Goal: Feedback & Contribution: Submit feedback/report problem

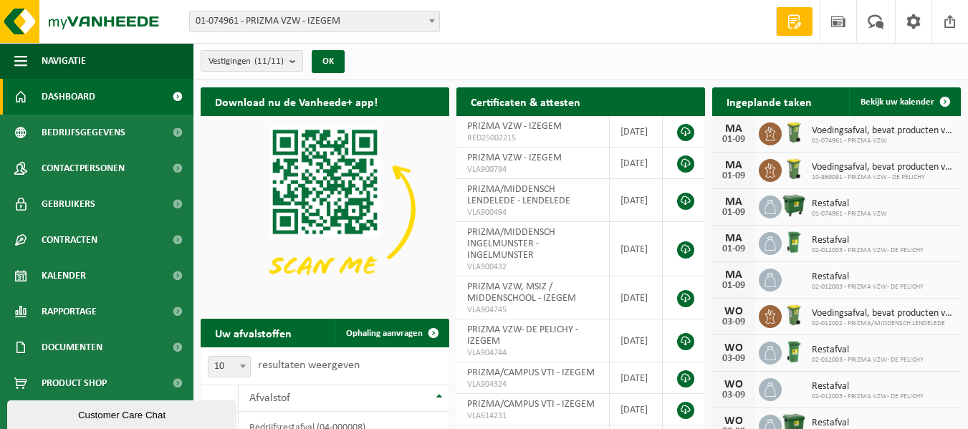
click at [431, 23] on span at bounding box center [432, 20] width 14 height 19
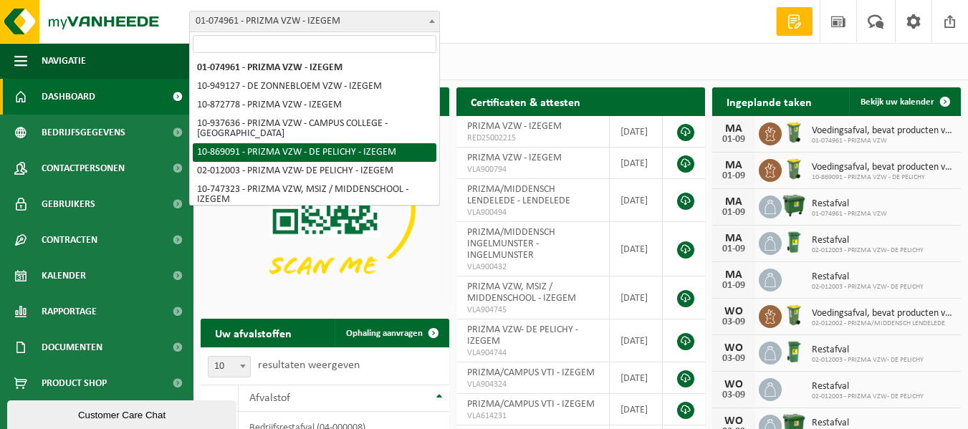
scroll to position [112, 0]
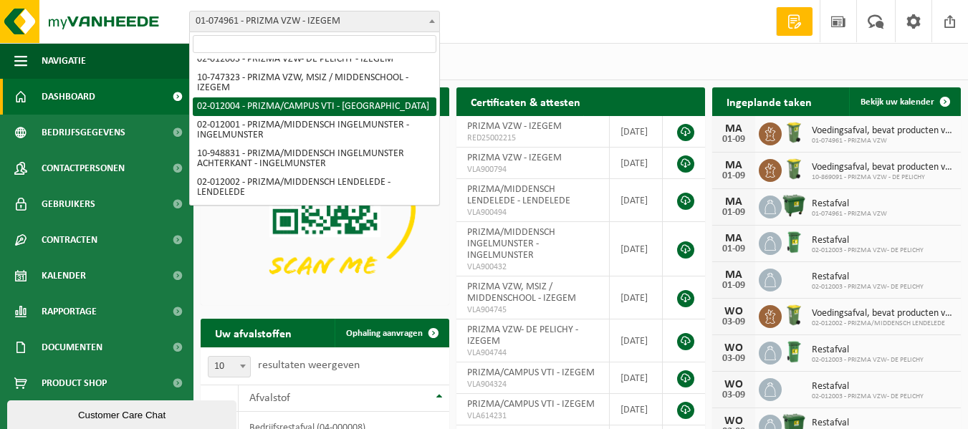
select select "2380"
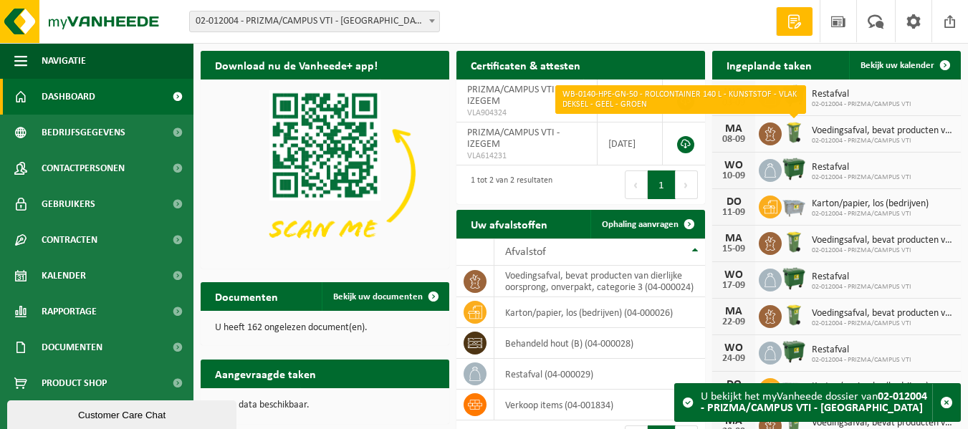
click at [791, 133] on img at bounding box center [793, 132] width 24 height 24
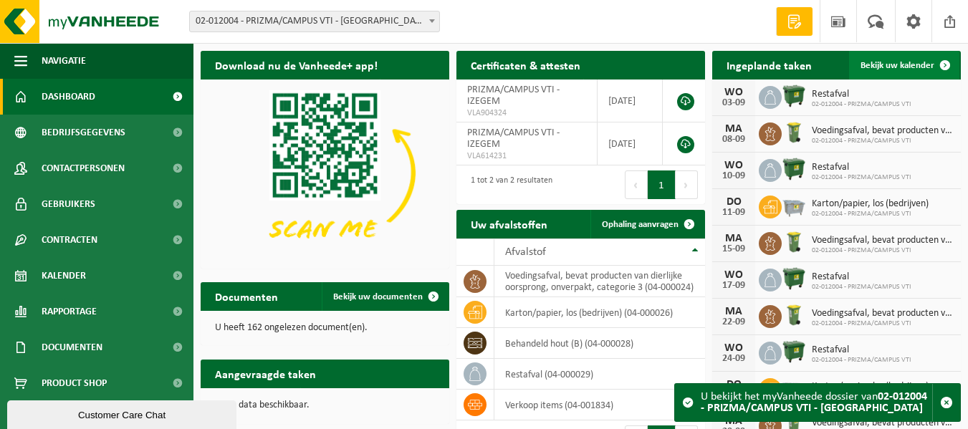
click at [907, 62] on span "Bekijk uw kalender" at bounding box center [897, 65] width 74 height 9
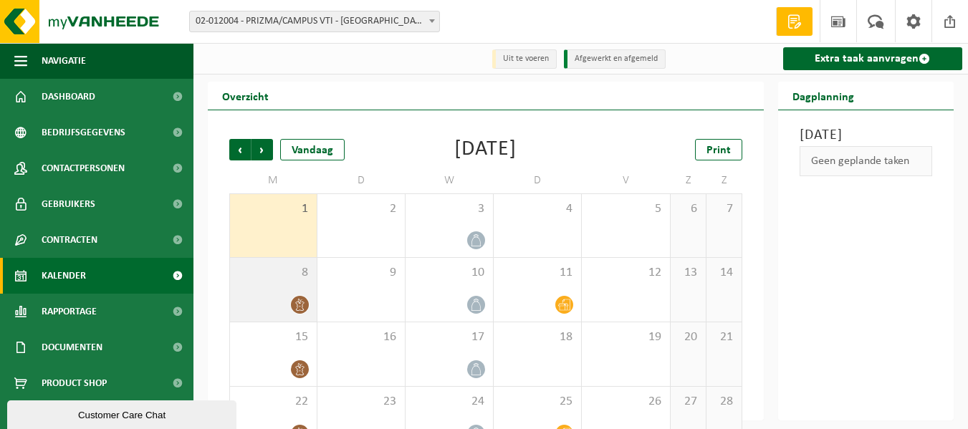
click at [294, 304] on icon at bounding box center [300, 305] width 12 height 12
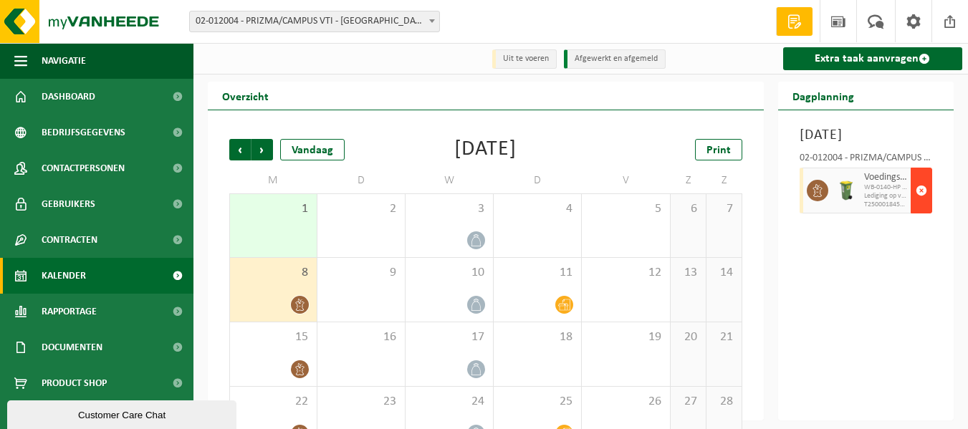
click at [924, 205] on span "button" at bounding box center [920, 190] width 11 height 29
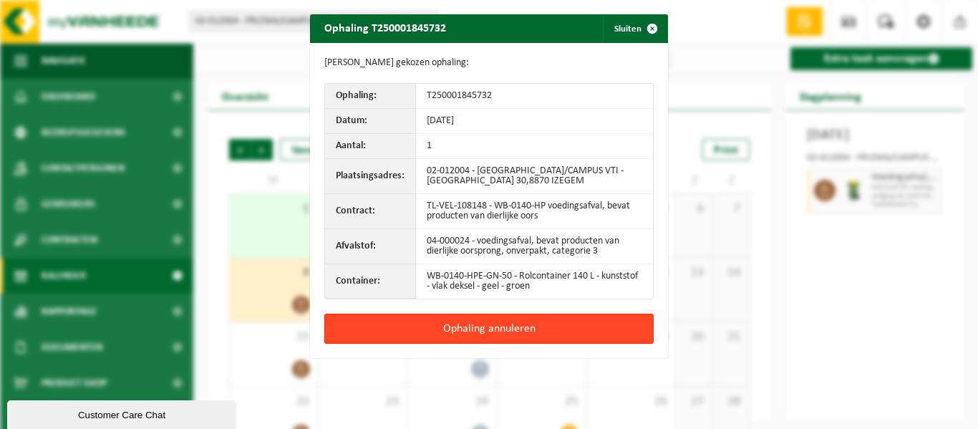
click at [533, 334] on button "Ophaling annuleren" at bounding box center [488, 329] width 329 height 30
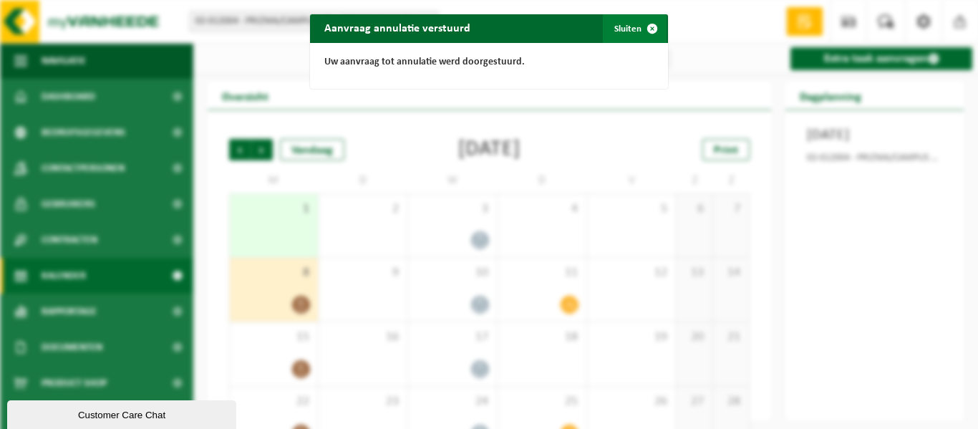
click at [651, 26] on span "button" at bounding box center [652, 28] width 29 height 29
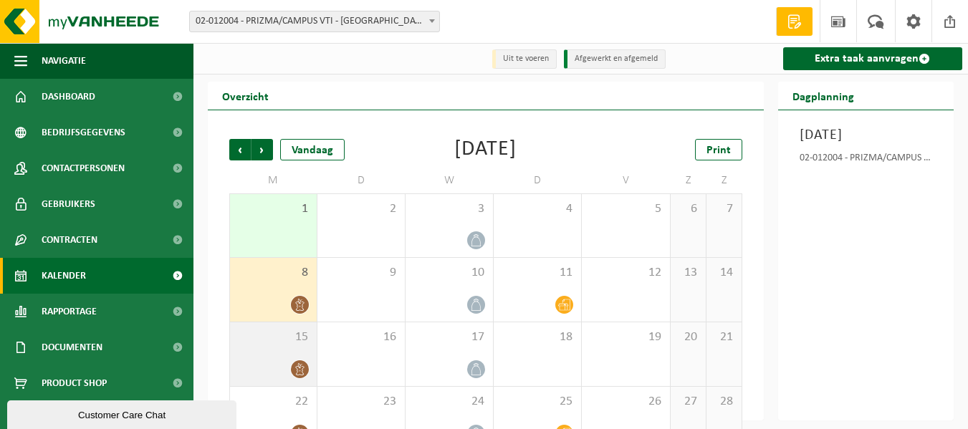
click at [302, 367] on icon at bounding box center [300, 369] width 12 height 12
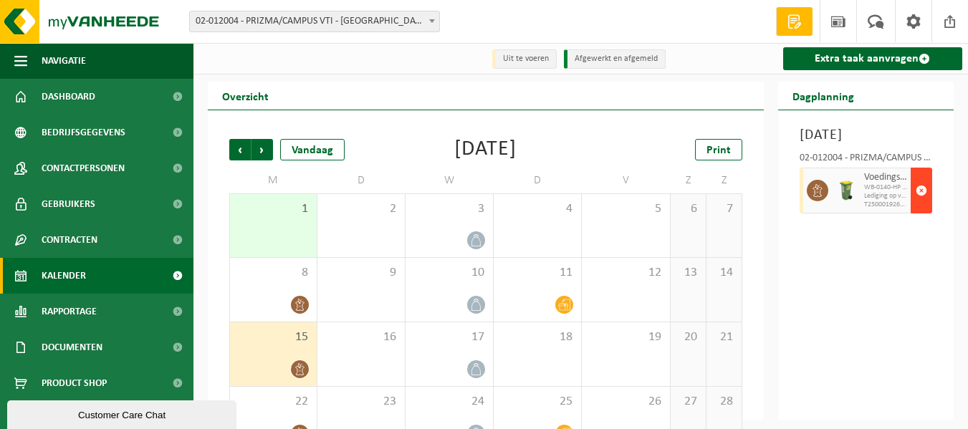
click at [925, 205] on span "button" at bounding box center [920, 190] width 11 height 29
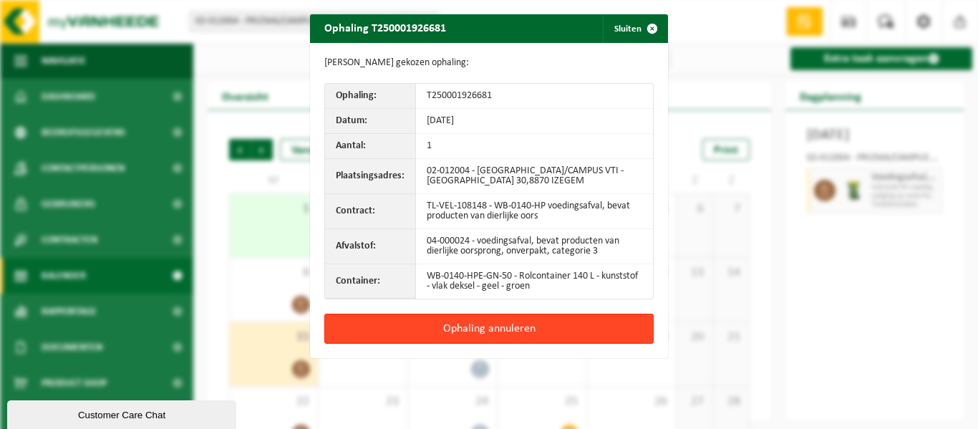
click at [530, 330] on button "Ophaling annuleren" at bounding box center [488, 329] width 329 height 30
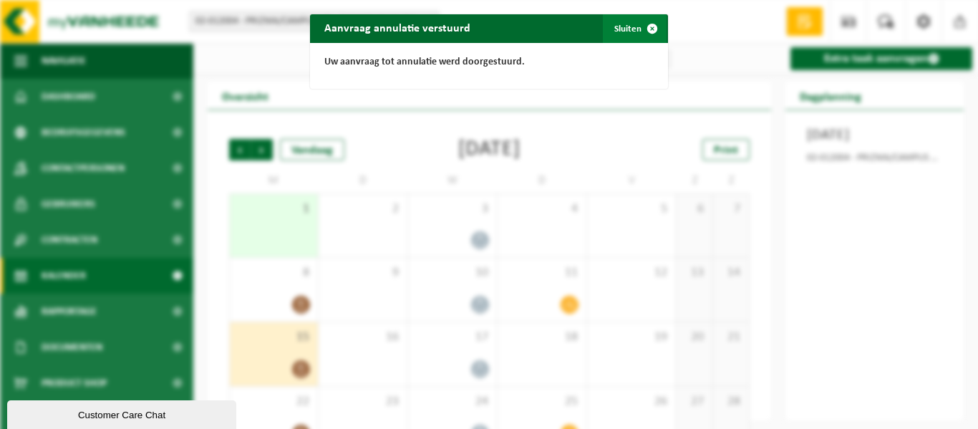
click at [647, 29] on span "button" at bounding box center [652, 28] width 29 height 29
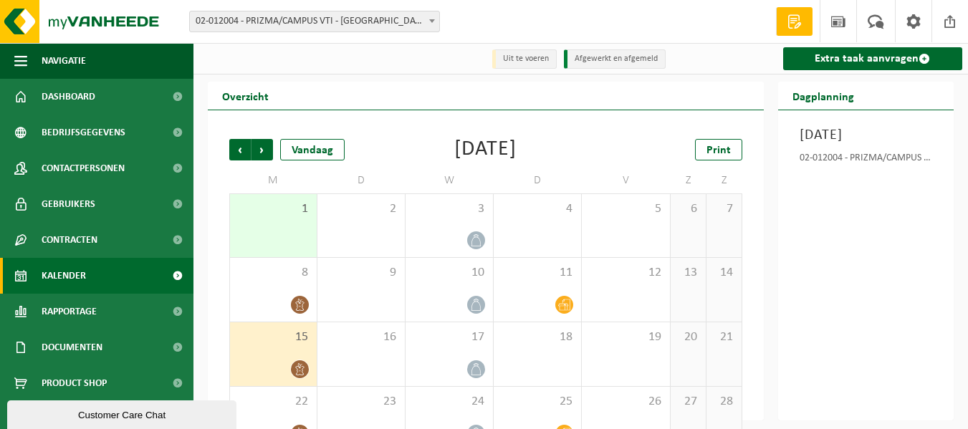
scroll to position [102, 0]
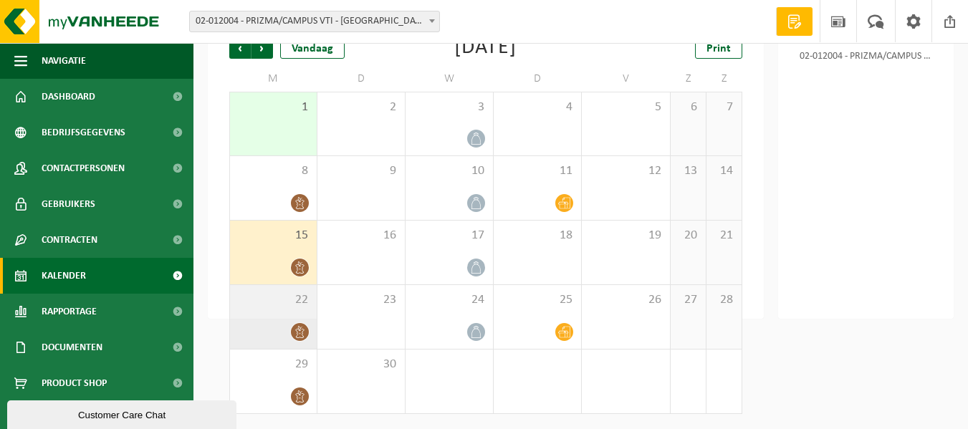
click at [307, 329] on span at bounding box center [300, 332] width 18 height 18
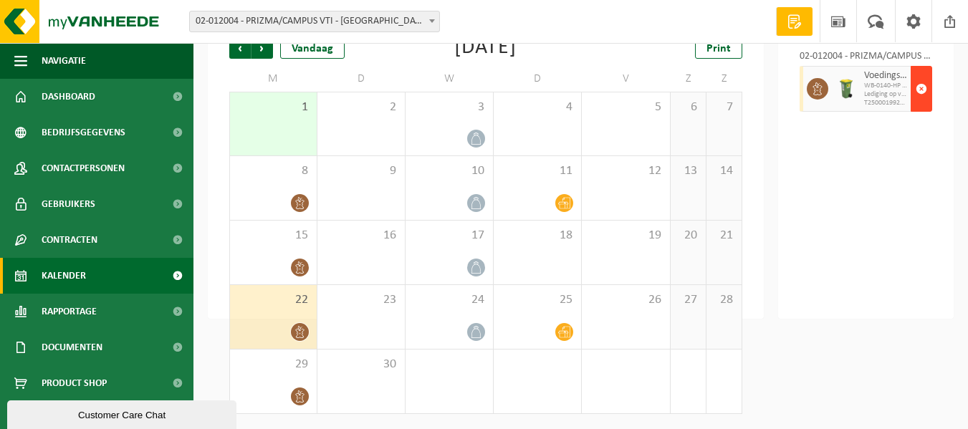
click at [924, 103] on span "button" at bounding box center [920, 88] width 11 height 29
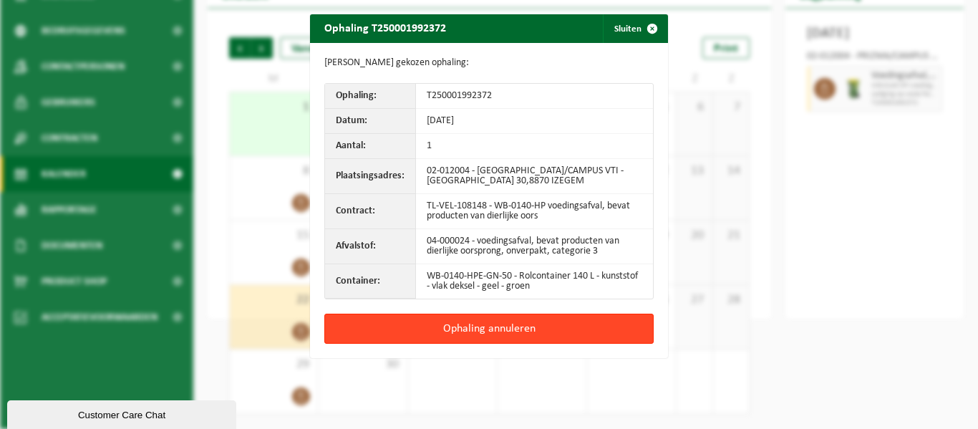
click at [504, 323] on button "Ophaling annuleren" at bounding box center [488, 329] width 329 height 30
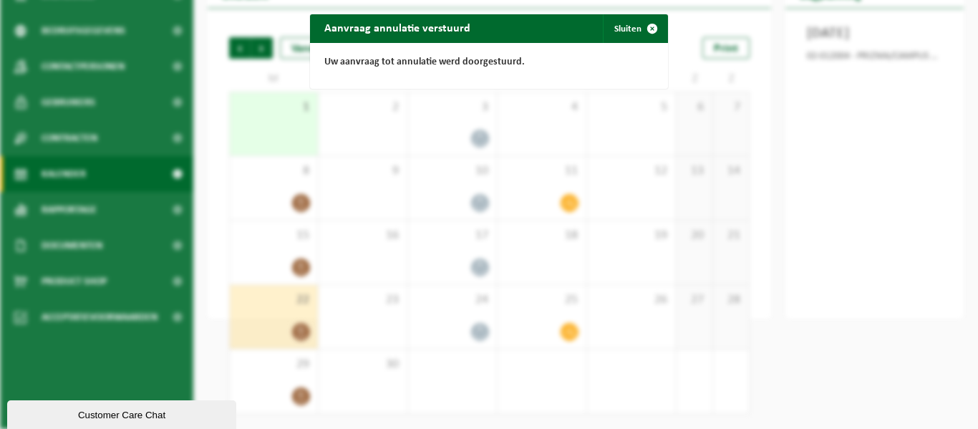
click at [287, 400] on div "Aanvraag annulatie verstuurd Sluiten Uw aanvraag tot annulatie werd doorgestuur…" at bounding box center [489, 214] width 978 height 429
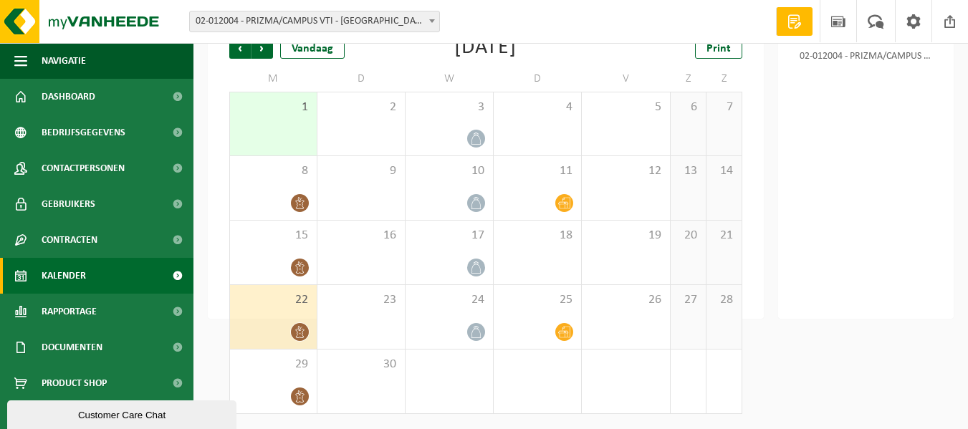
click at [287, 400] on div at bounding box center [273, 396] width 72 height 19
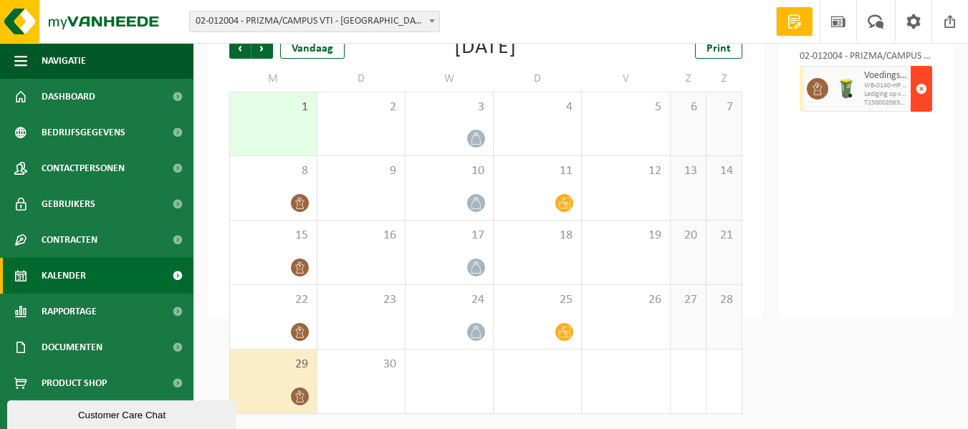
click at [925, 103] on span "button" at bounding box center [920, 88] width 11 height 29
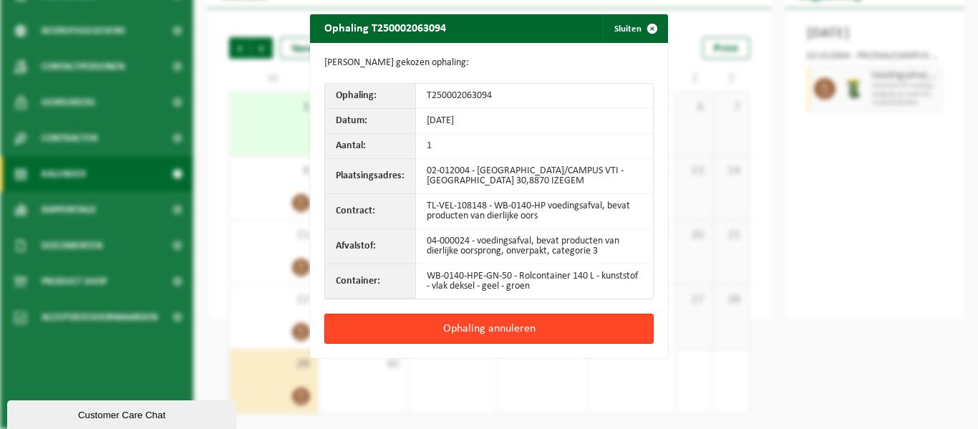
click at [568, 332] on button "Ophaling annuleren" at bounding box center [488, 329] width 329 height 30
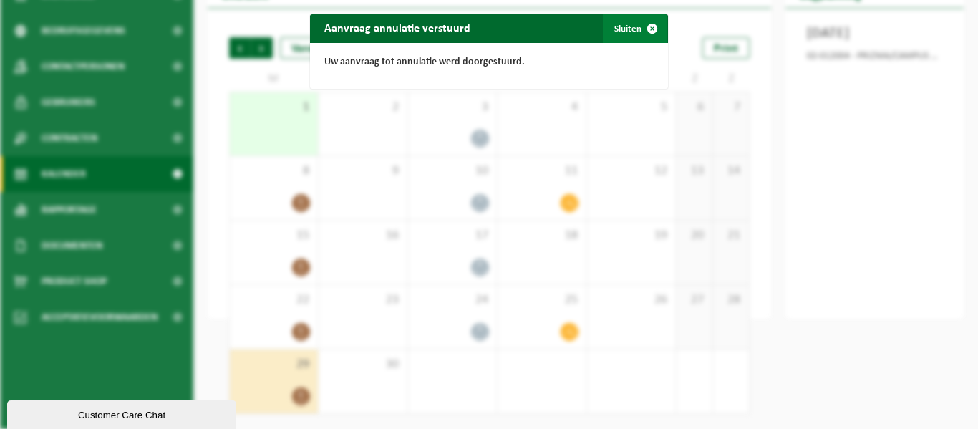
click at [653, 27] on span "button" at bounding box center [652, 28] width 29 height 29
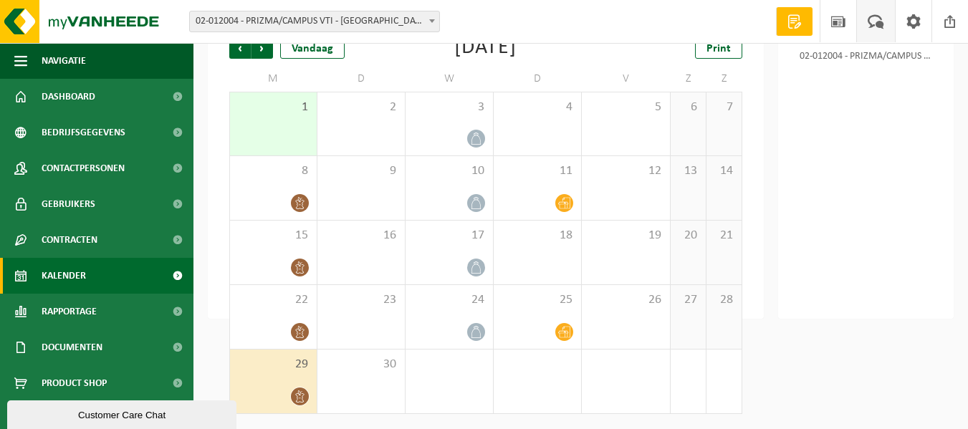
click at [880, 18] on span at bounding box center [876, 21] width 24 height 42
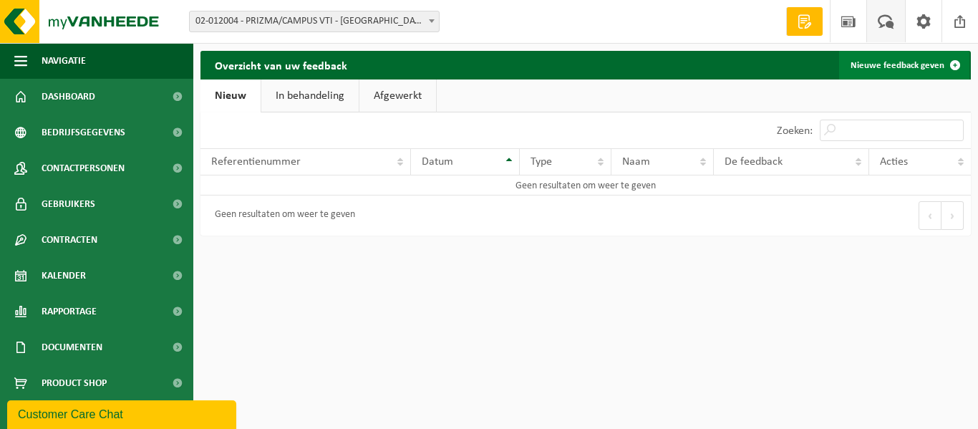
click at [905, 66] on link "Nieuwe feedback geven" at bounding box center [904, 65] width 130 height 29
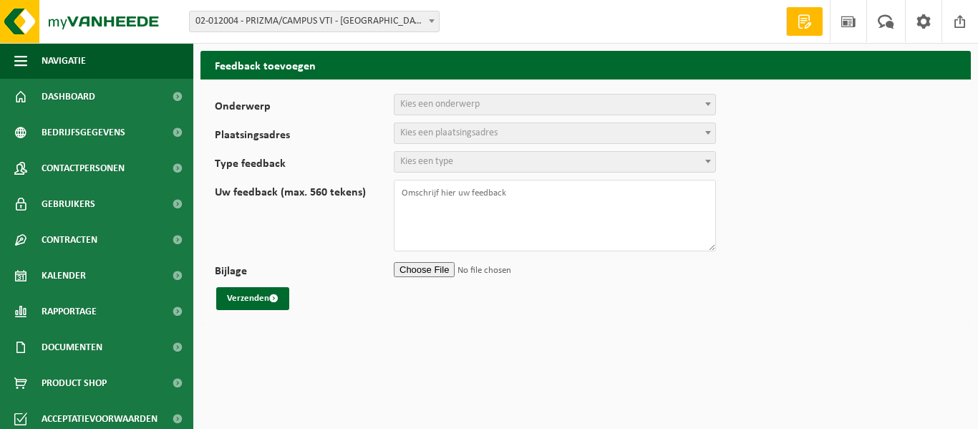
select select
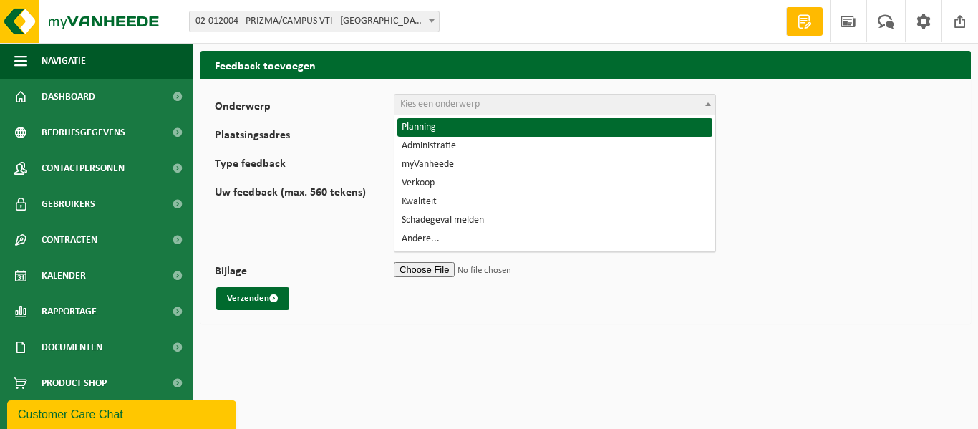
click at [527, 105] on span "Kies een onderwerp" at bounding box center [555, 105] width 321 height 20
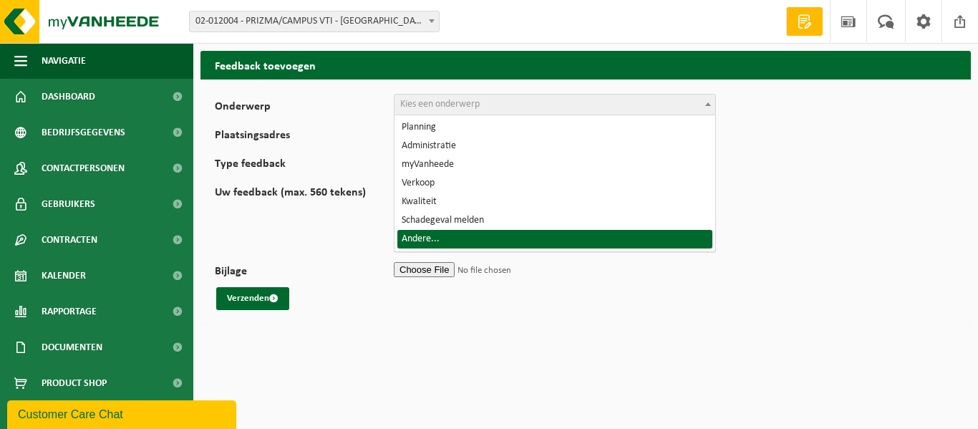
select select "32"
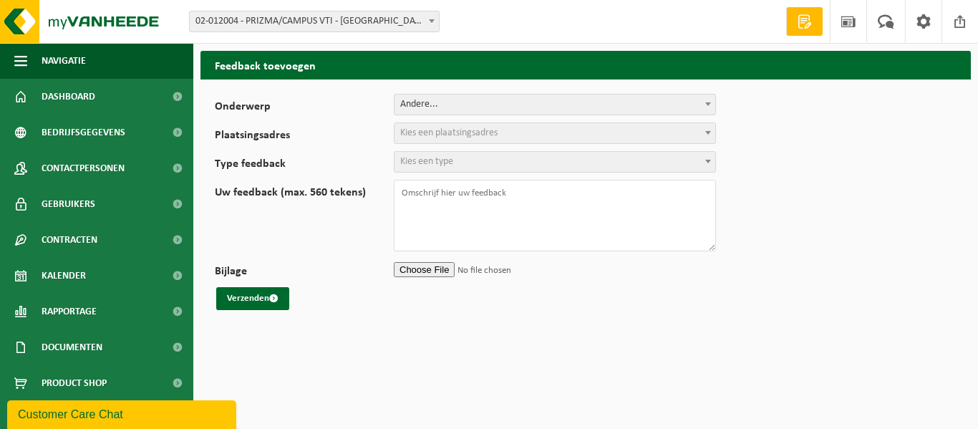
click at [428, 137] on span "Kies een plaatsingsadres" at bounding box center [448, 132] width 97 height 11
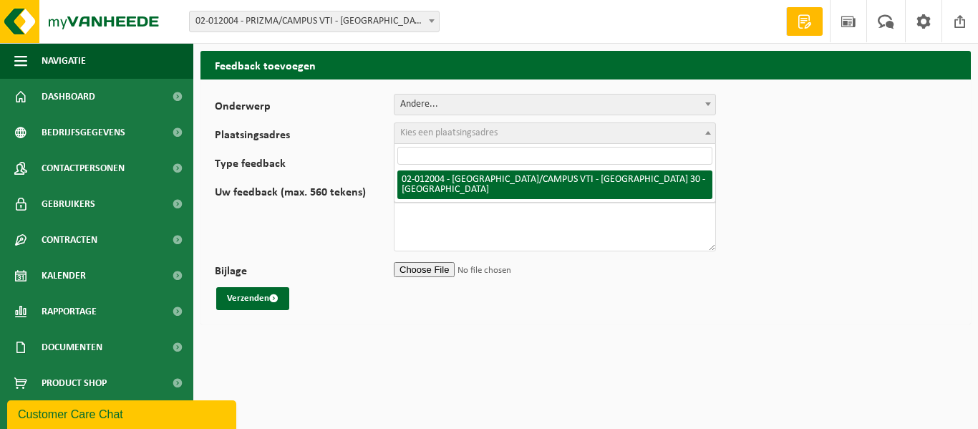
select select "2380"
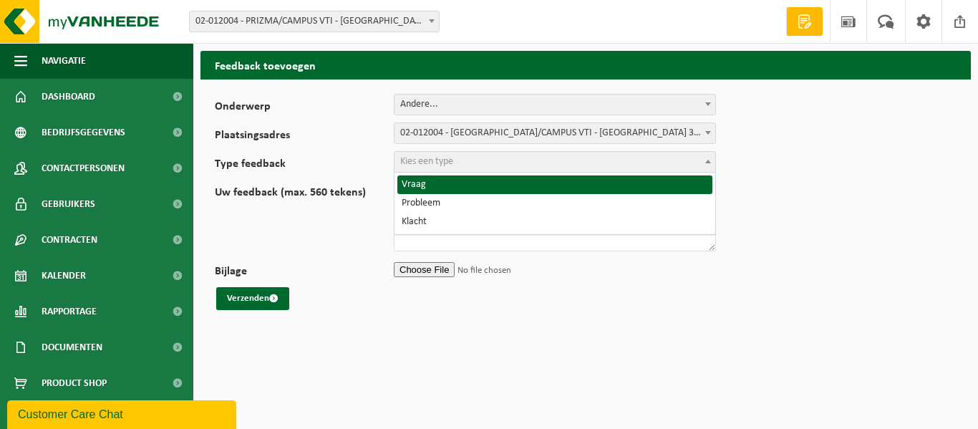
click at [423, 159] on span "Kies een type" at bounding box center [426, 161] width 53 height 11
select select "QUE"
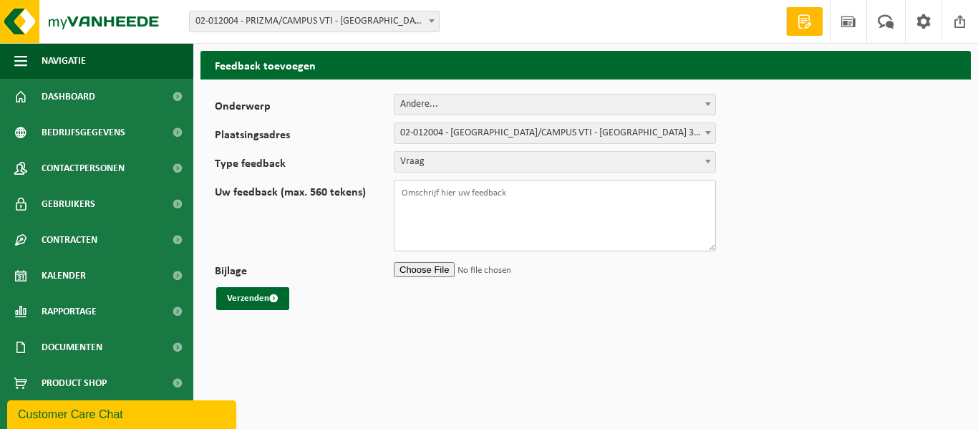
click at [415, 191] on textarea "Uw feedback (max. 560 tekens)" at bounding box center [555, 216] width 322 height 72
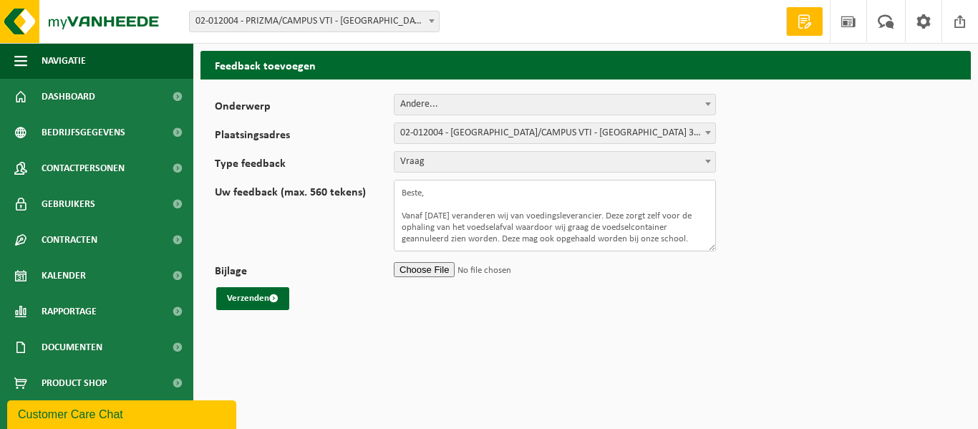
click at [692, 234] on textarea "Beste, Vanaf 01/09/25 veranderen wij van voedingsleverancier. Deze zorgt zelf v…" at bounding box center [555, 216] width 322 height 72
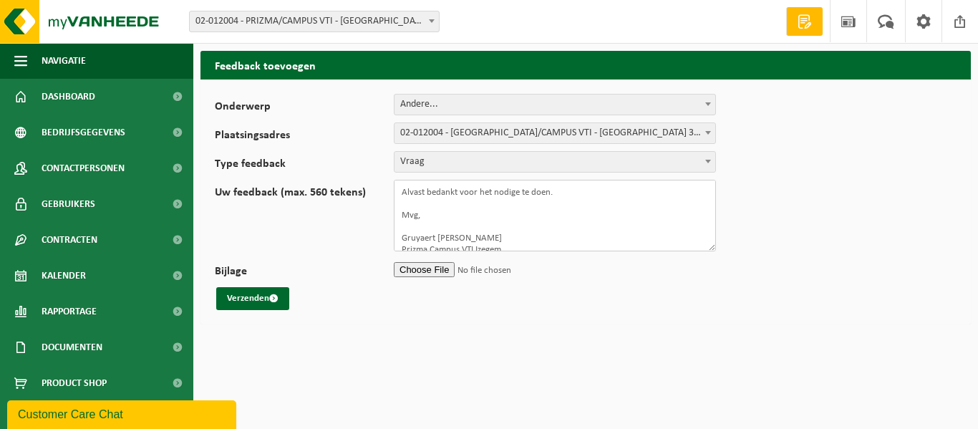
scroll to position [84, 0]
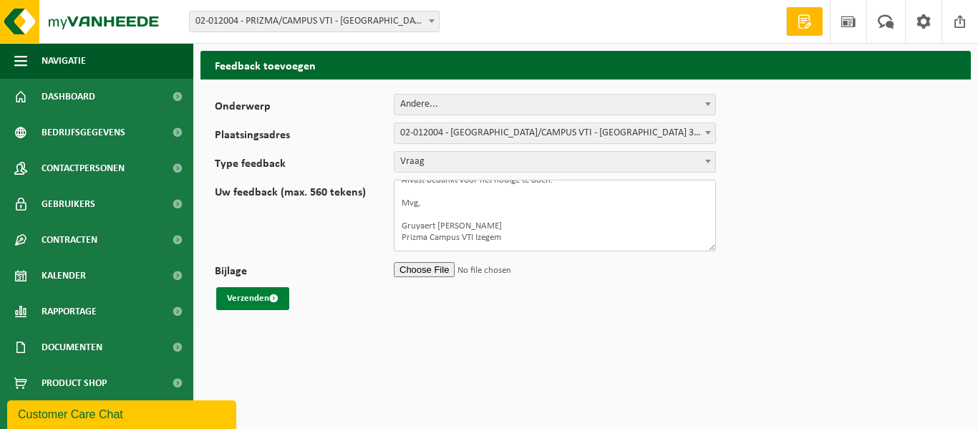
type textarea "Beste, Vanaf 01/09/25 veranderen wij van voedingsleverancier. Deze zorgt zelf v…"
click at [255, 295] on button "Verzenden" at bounding box center [252, 298] width 73 height 23
